Goal: Task Accomplishment & Management: Use online tool/utility

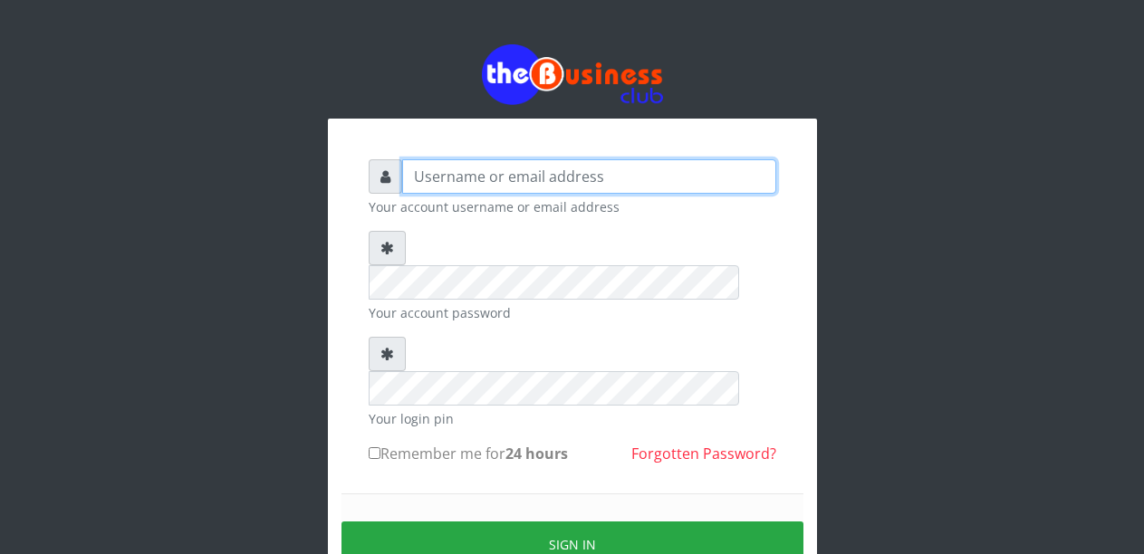
click at [490, 183] on input "text" at bounding box center [589, 176] width 374 height 34
type input "Malamsidi3030"
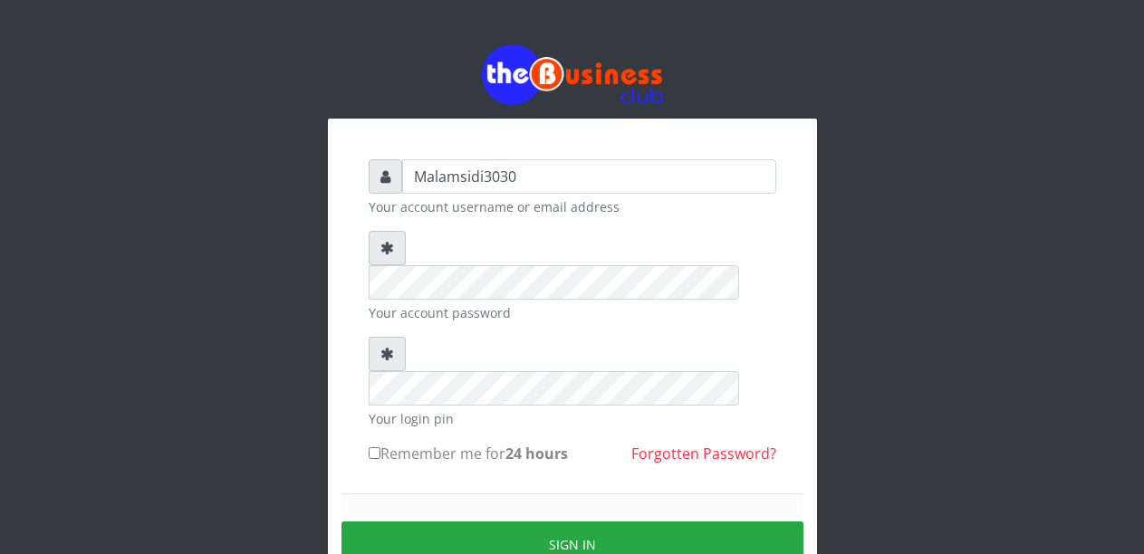
click at [523, 503] on div "Sign in" at bounding box center [572, 545] width 462 height 102
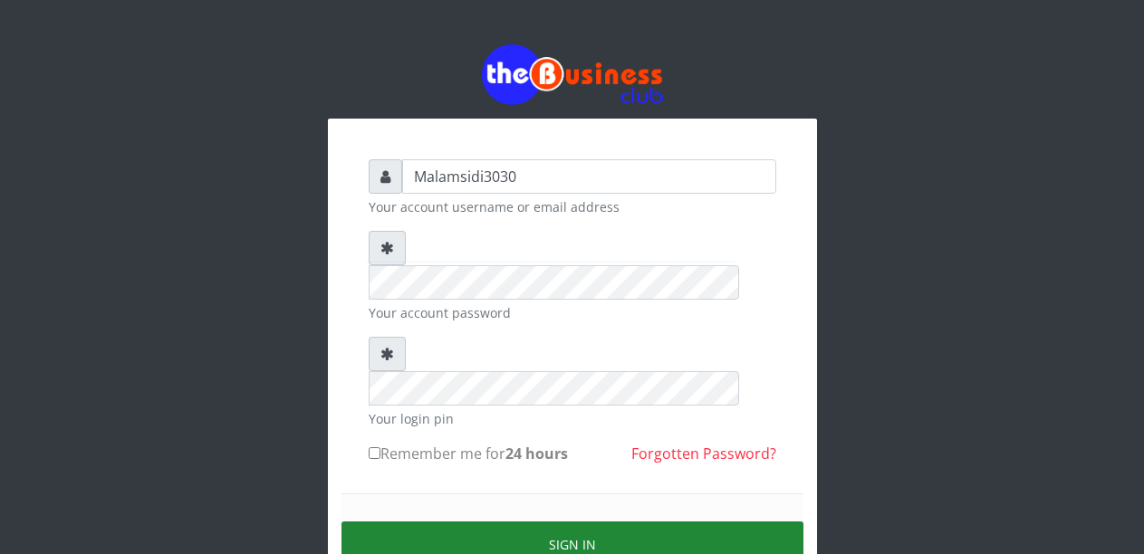
click at [520, 522] on button "Sign in" at bounding box center [572, 545] width 462 height 46
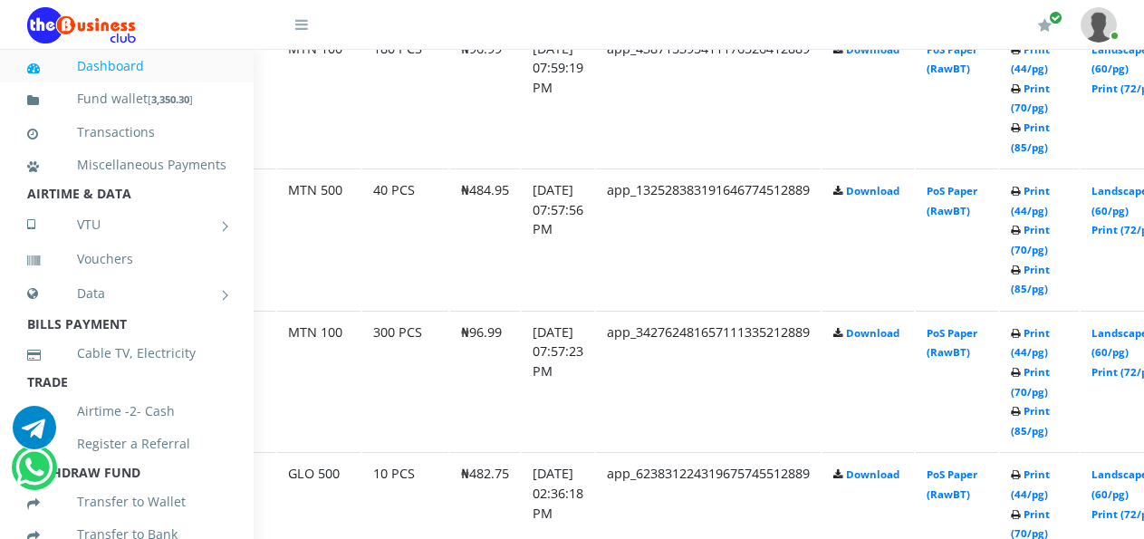
scroll to position [1119, 89]
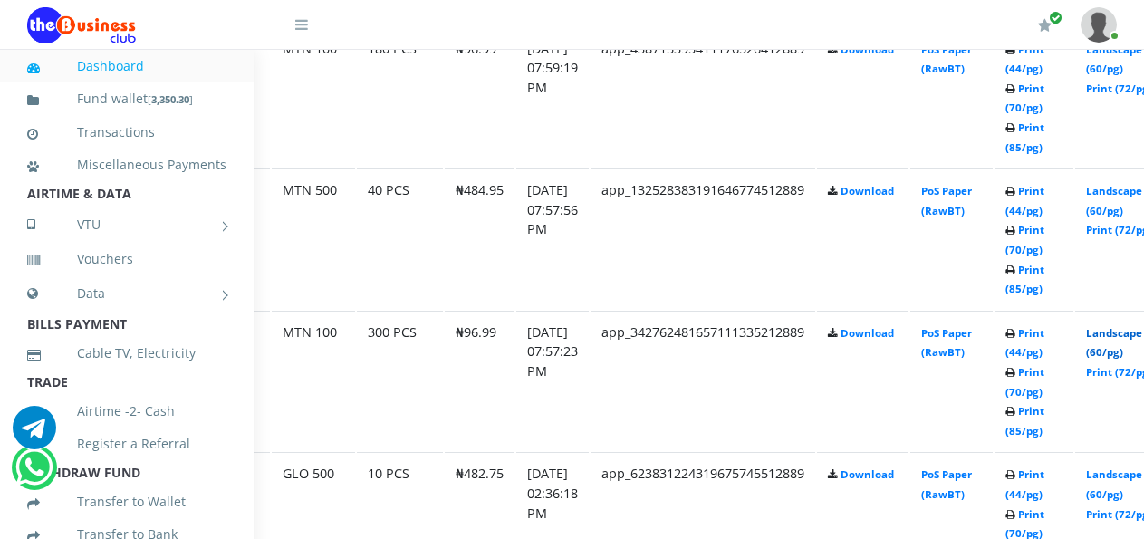
click at [1125, 335] on link "Landscape (60/pg)" at bounding box center [1114, 343] width 56 height 34
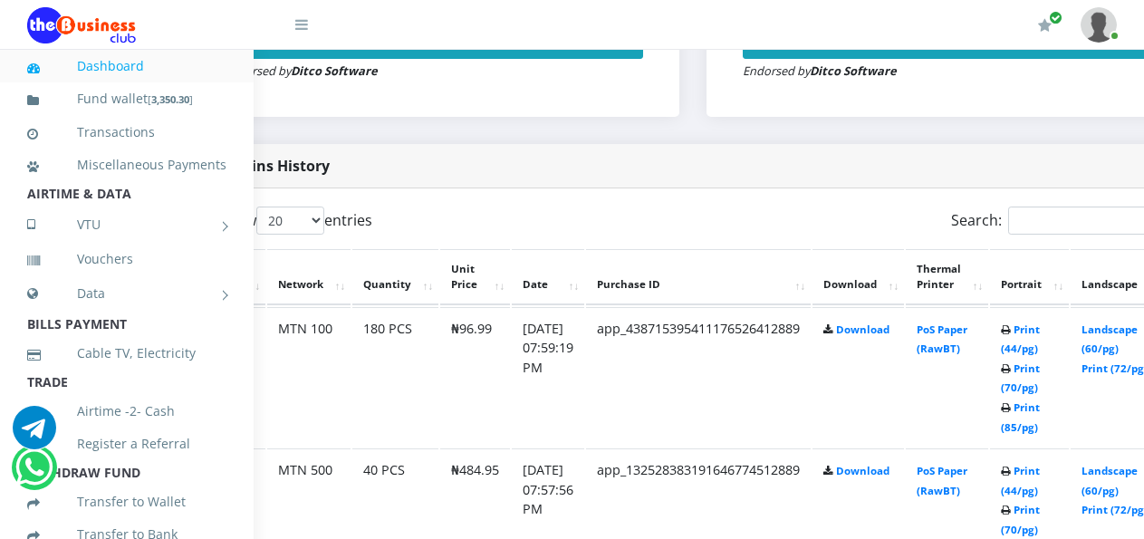
scroll to position [839, 125]
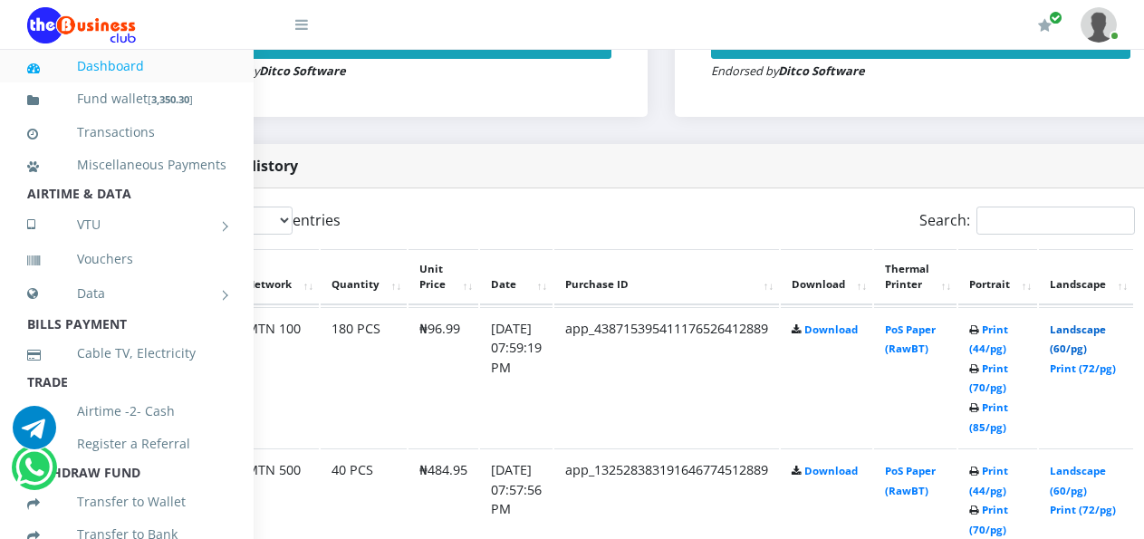
click at [1085, 331] on link "Landscape (60/pg)" at bounding box center [1078, 339] width 56 height 34
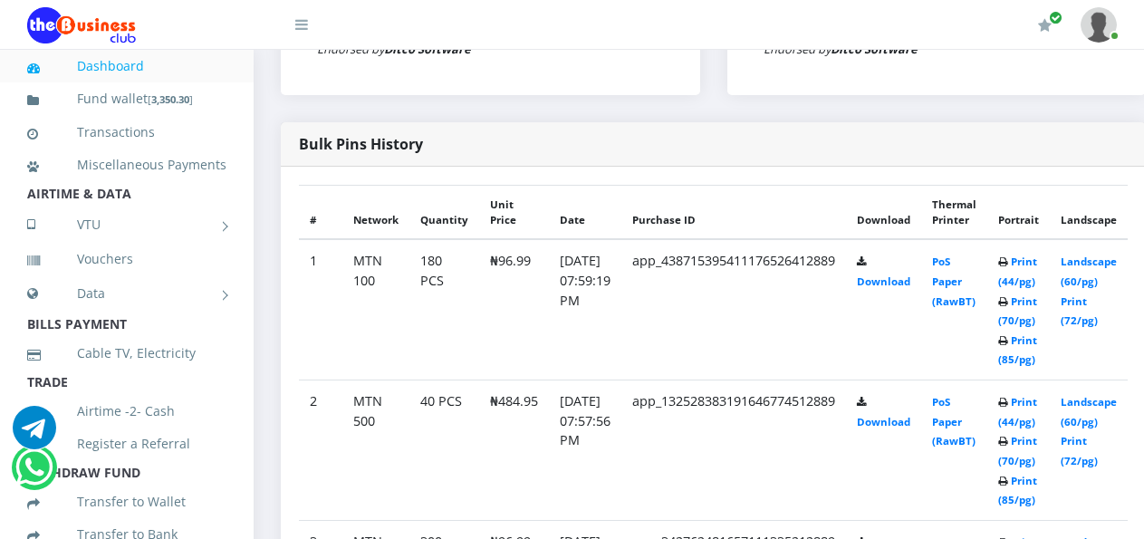
scroll to position [996, 0]
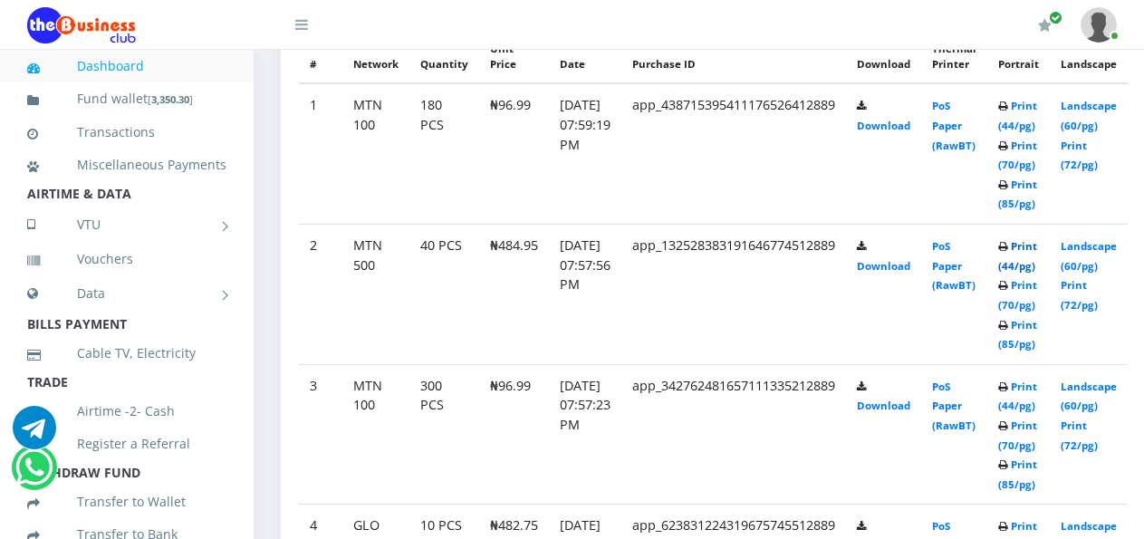
click at [1035, 247] on link "Print (44/pg)" at bounding box center [1017, 256] width 39 height 34
